Goal: Find specific page/section: Find specific page/section

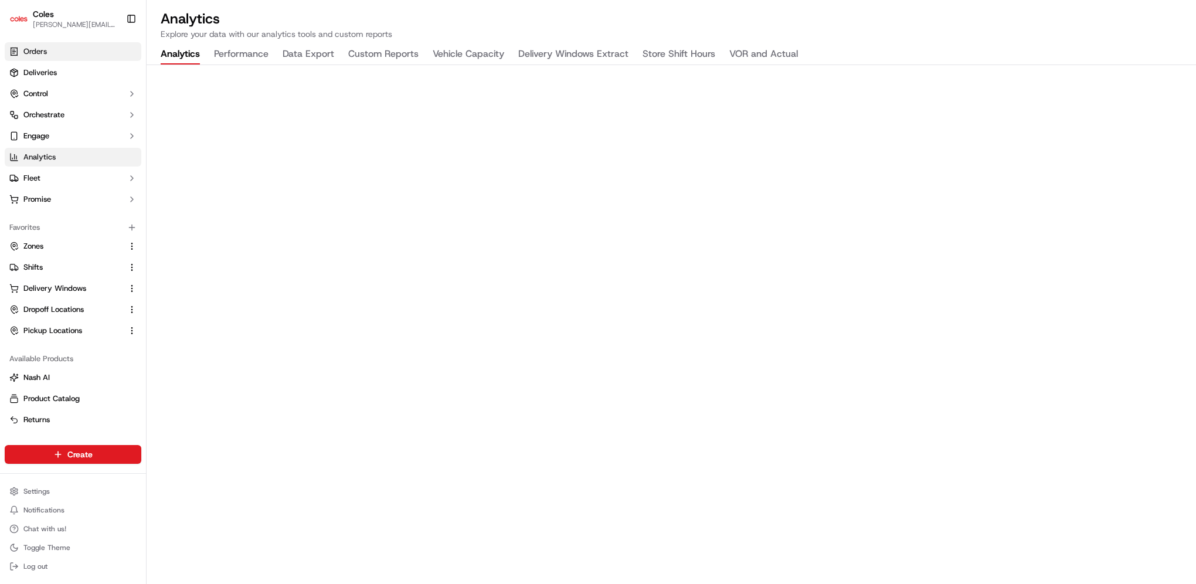
click at [72, 56] on link "Orders" at bounding box center [73, 51] width 137 height 19
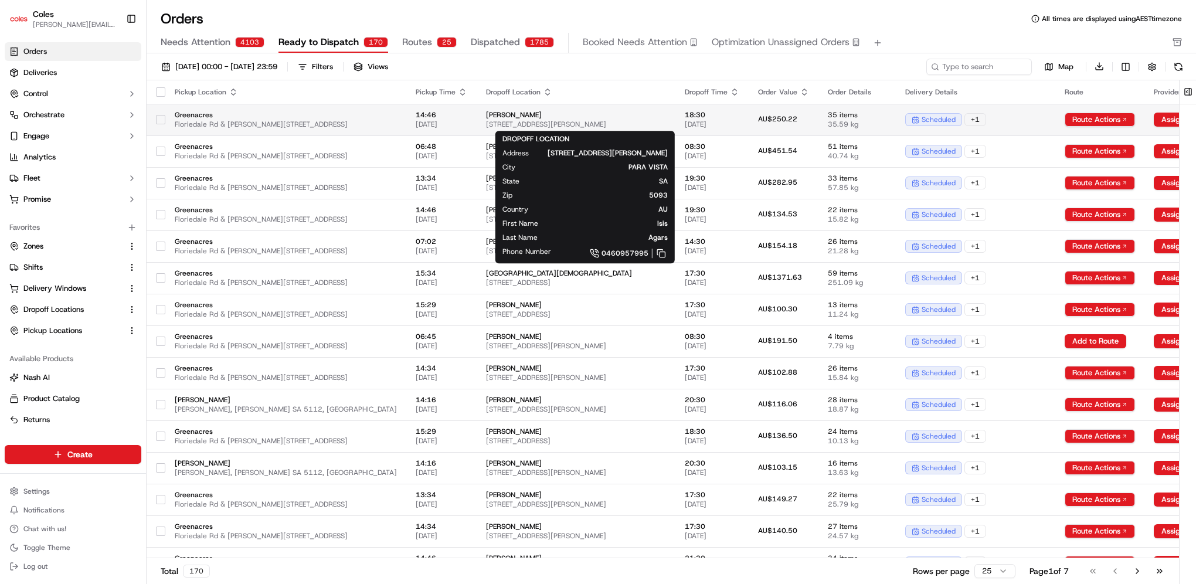
click at [589, 120] on span "[STREET_ADDRESS][PERSON_NAME]" at bounding box center [576, 124] width 180 height 9
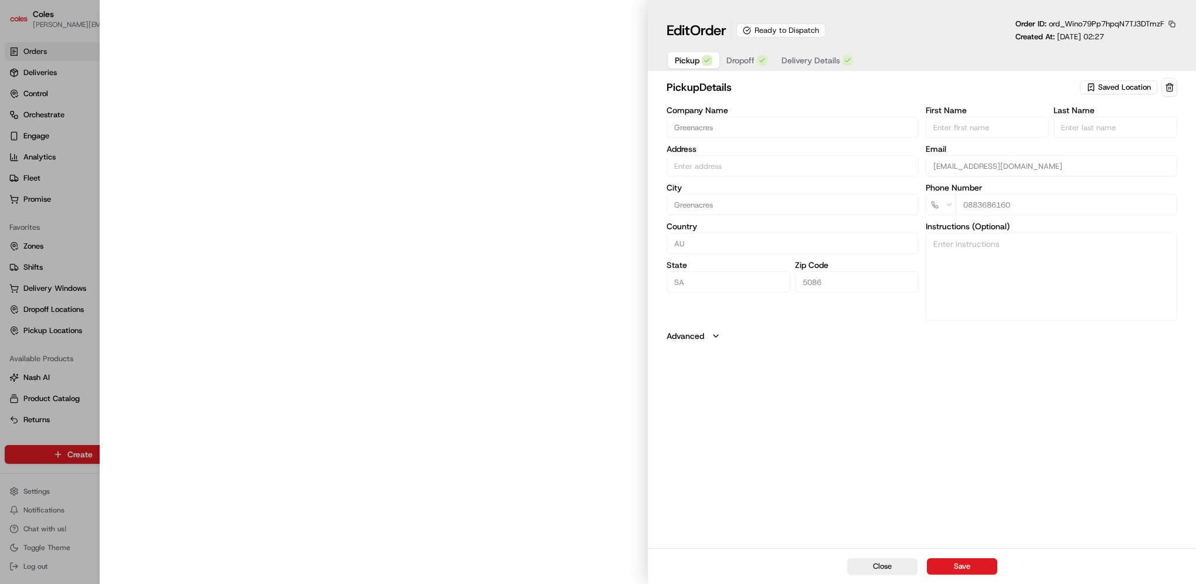
type input "Cnr [PERSON_NAME] amd Floridale Rd Greenacres SA 5086 AU"
